Goal: Task Accomplishment & Management: Complete application form

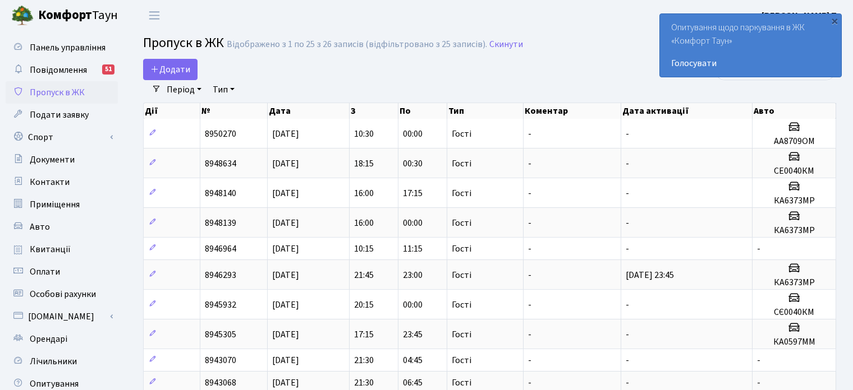
select select "25"
click at [179, 68] on span "Додати" at bounding box center [170, 69] width 40 height 12
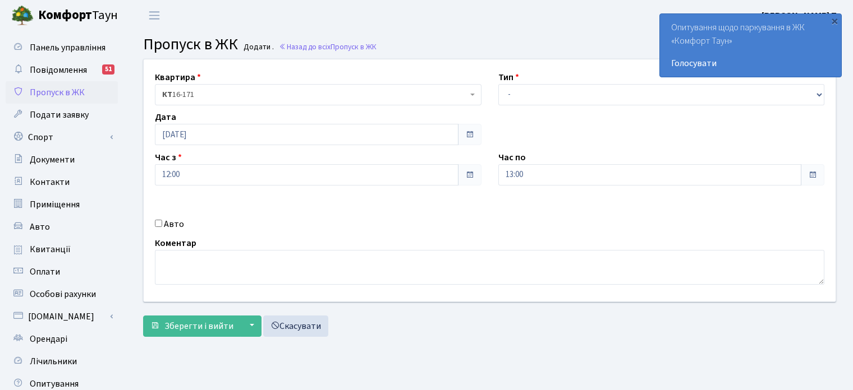
select select "3"
click at [498, 84] on select "- Доставка Таксі Гості Сервіс" at bounding box center [661, 94] width 326 height 21
drag, startPoint x: 183, startPoint y: 323, endPoint x: 75, endPoint y: 265, distance: 123.5
click at [75, 265] on div "Панель управління Повідомлення 51 Пропуск в ЖК Подати заявку Спорт Бронювання С…" at bounding box center [426, 254] width 853 height 446
